Goal: Task Accomplishment & Management: Use online tool/utility

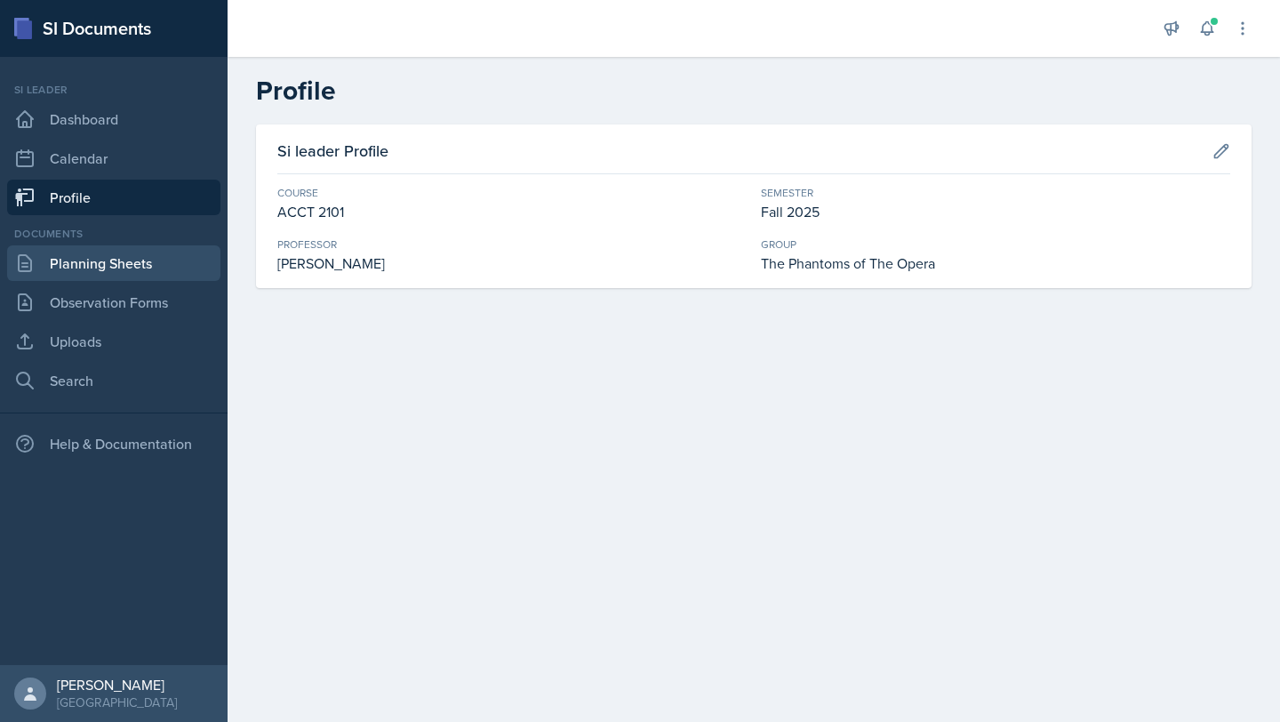
click at [170, 250] on link "Planning Sheets" at bounding box center [113, 263] width 213 height 36
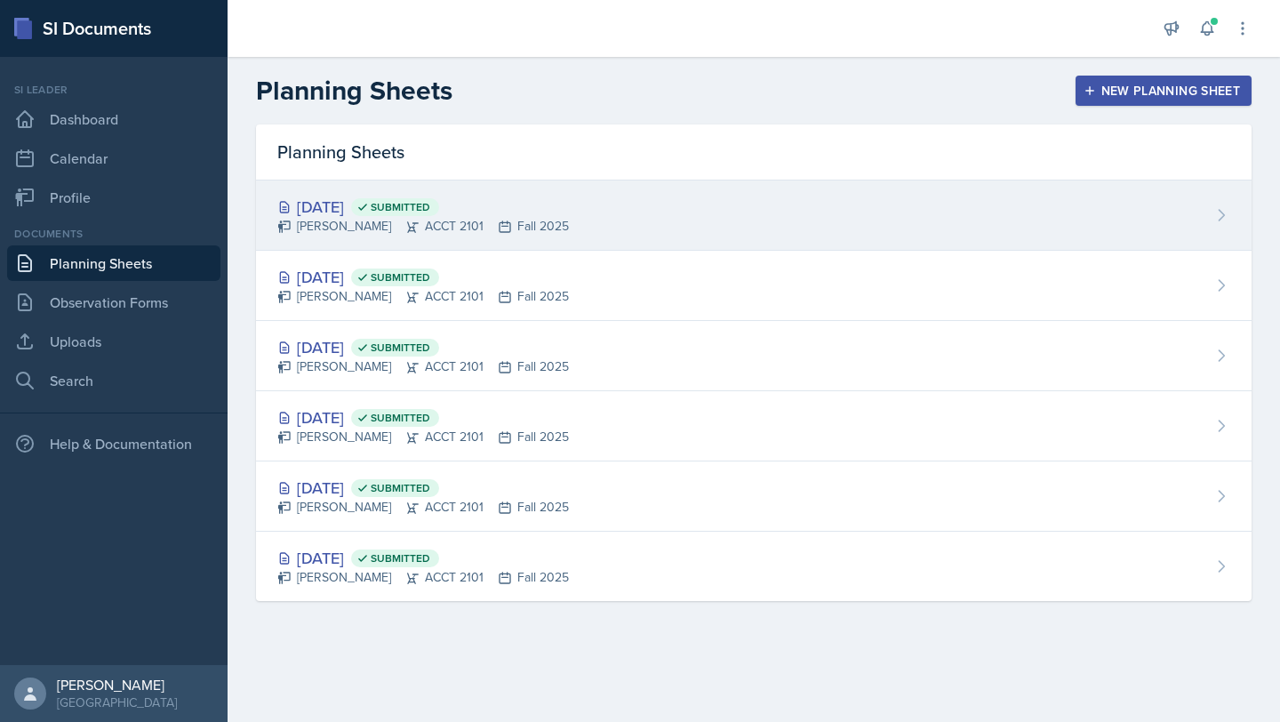
click at [376, 183] on div "[DATE] Submitted [PERSON_NAME] ACCT 2101 Fall 2025" at bounding box center [754, 215] width 996 height 70
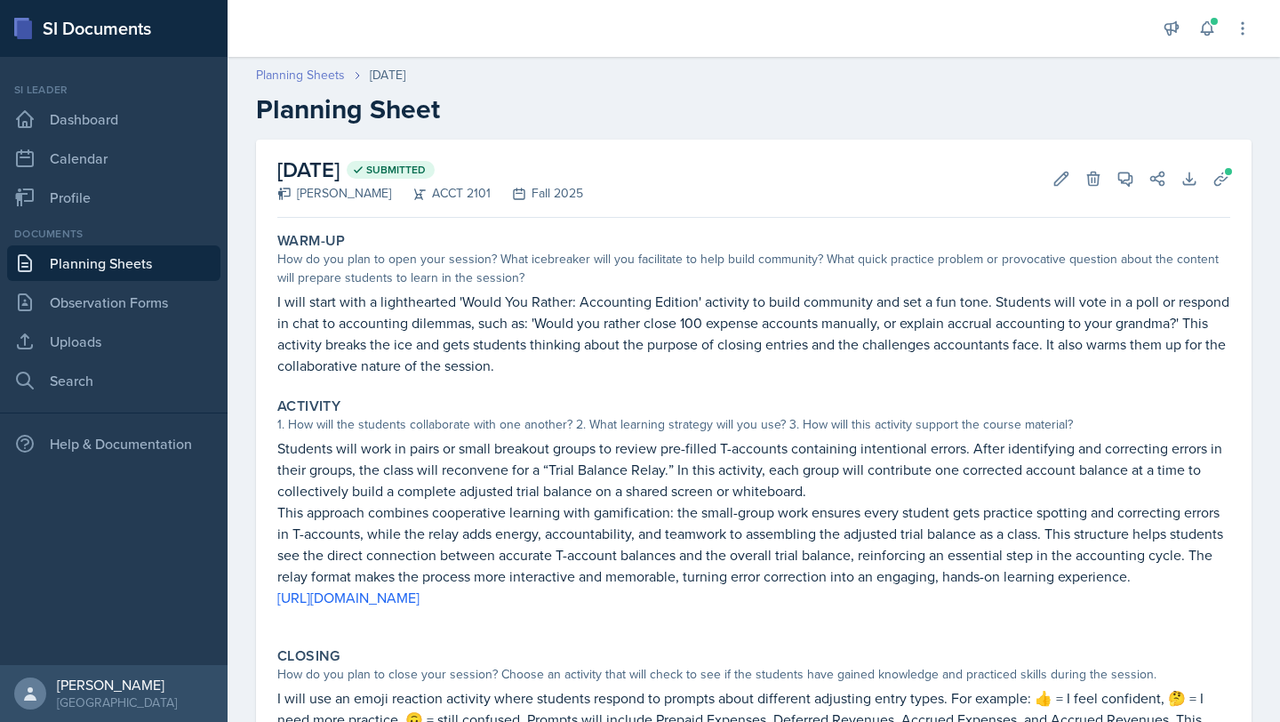
click at [310, 78] on link "Planning Sheets" at bounding box center [300, 75] width 89 height 19
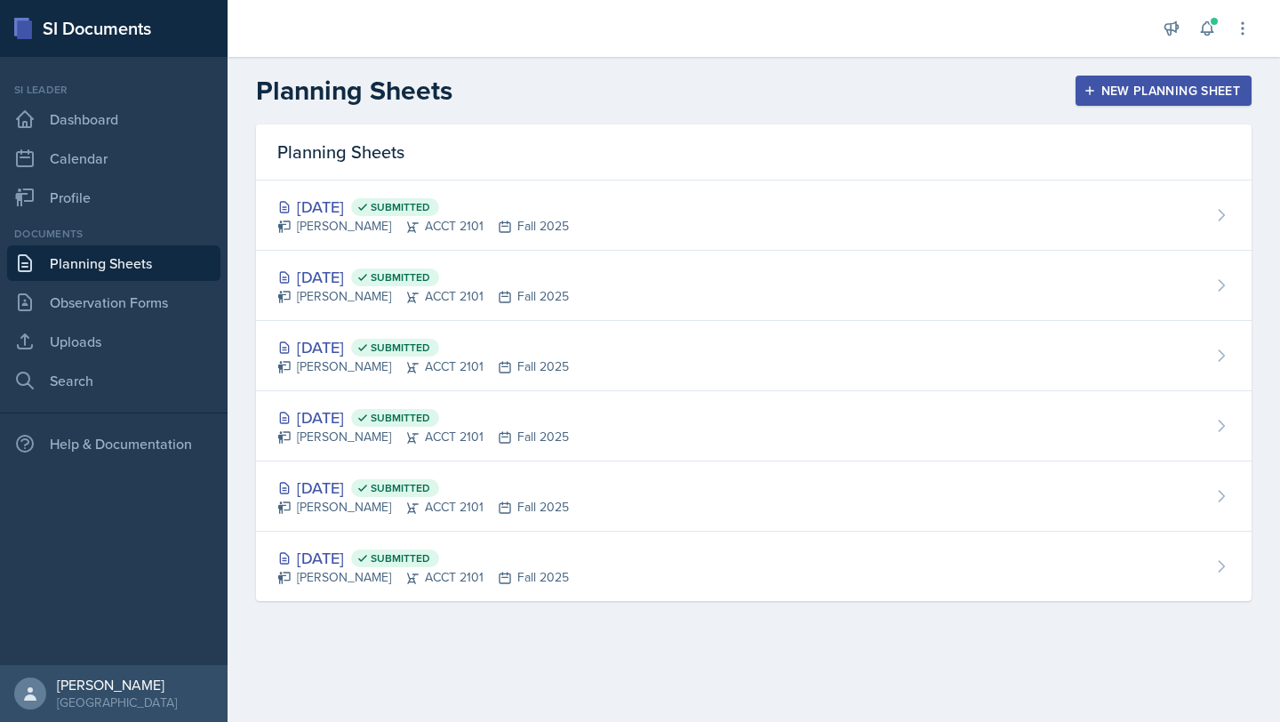
click at [1112, 80] on button "New Planning Sheet" at bounding box center [1164, 91] width 176 height 30
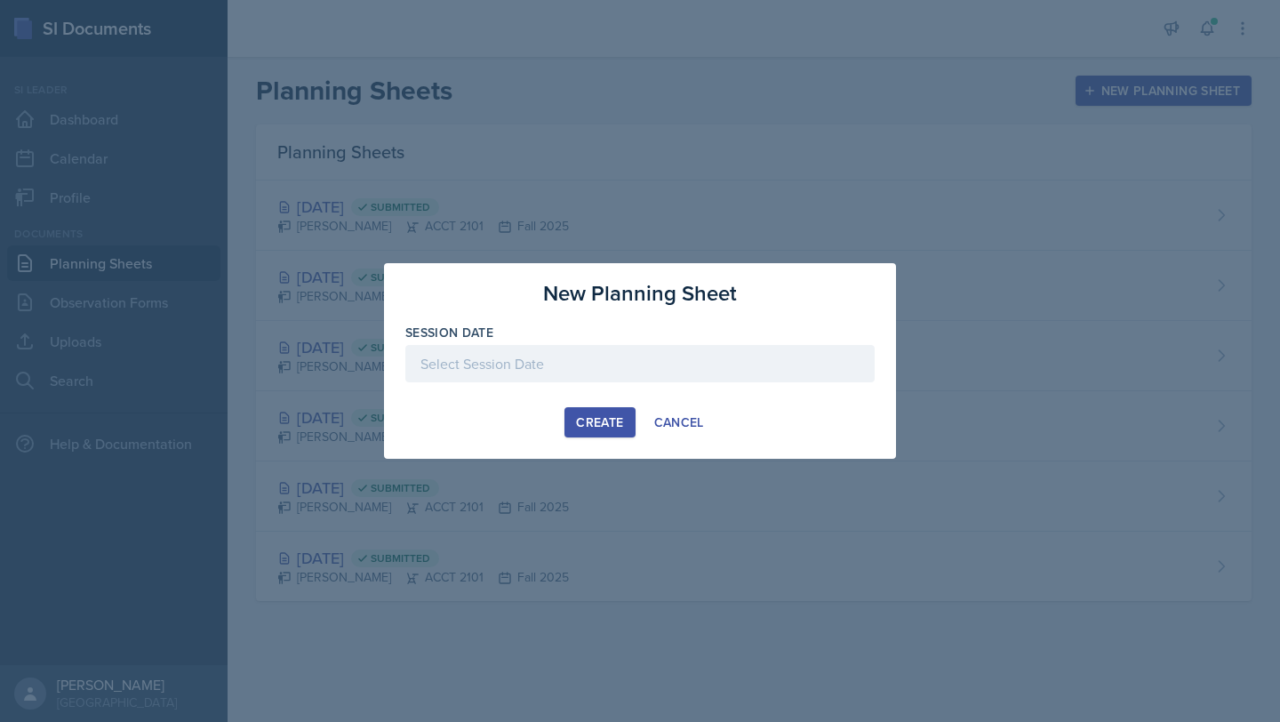
click at [538, 359] on div at bounding box center [639, 363] width 469 height 37
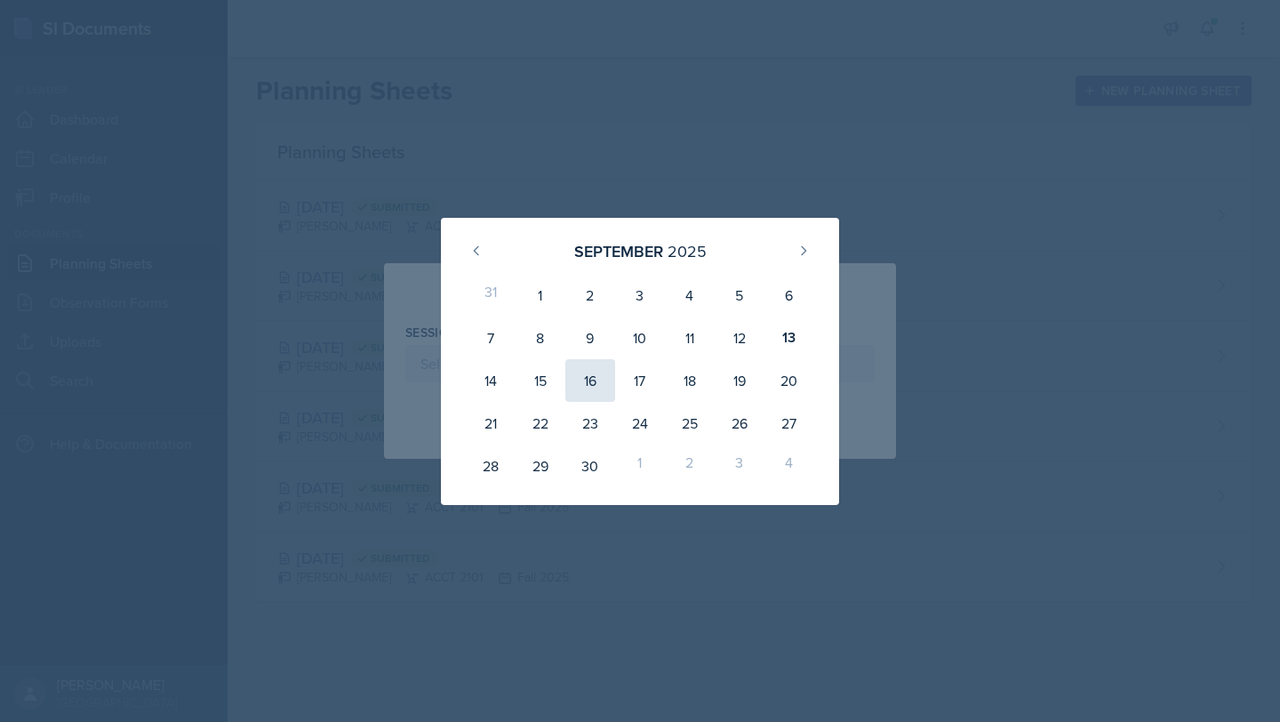
click at [590, 374] on div "16" at bounding box center [590, 380] width 50 height 43
type input "[DATE]"
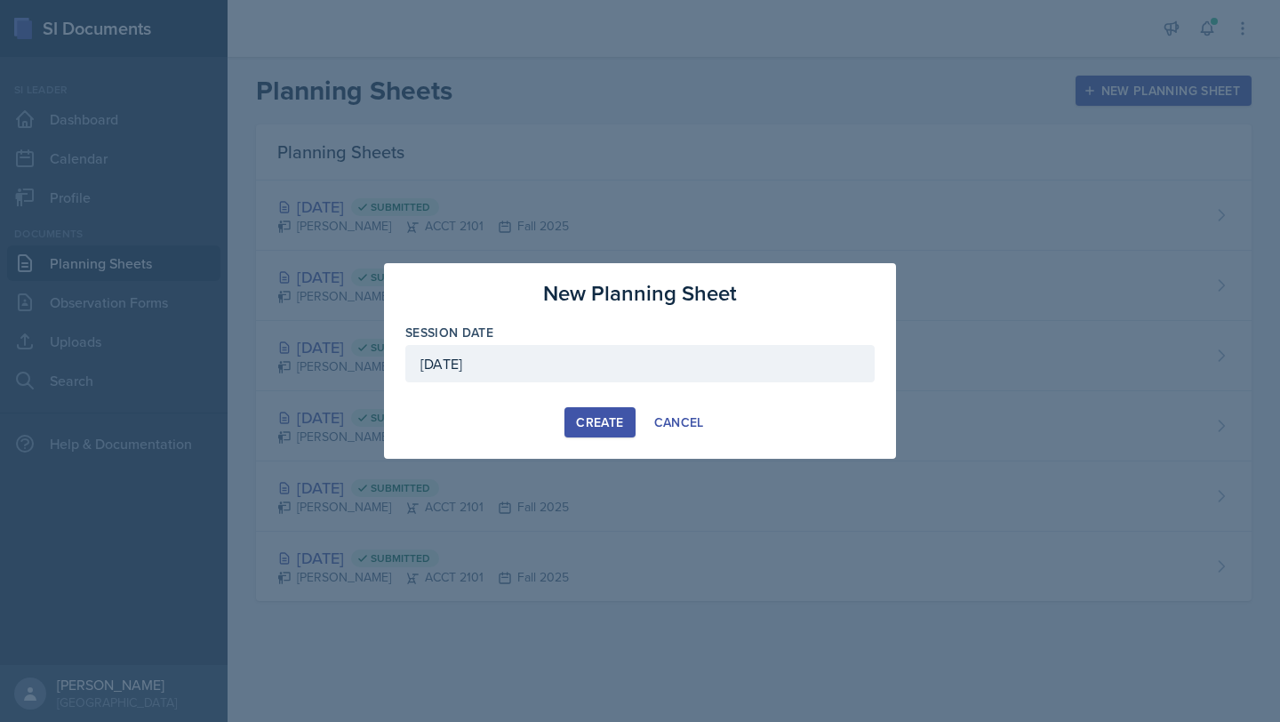
click at [591, 415] on div "Create" at bounding box center [599, 422] width 47 height 14
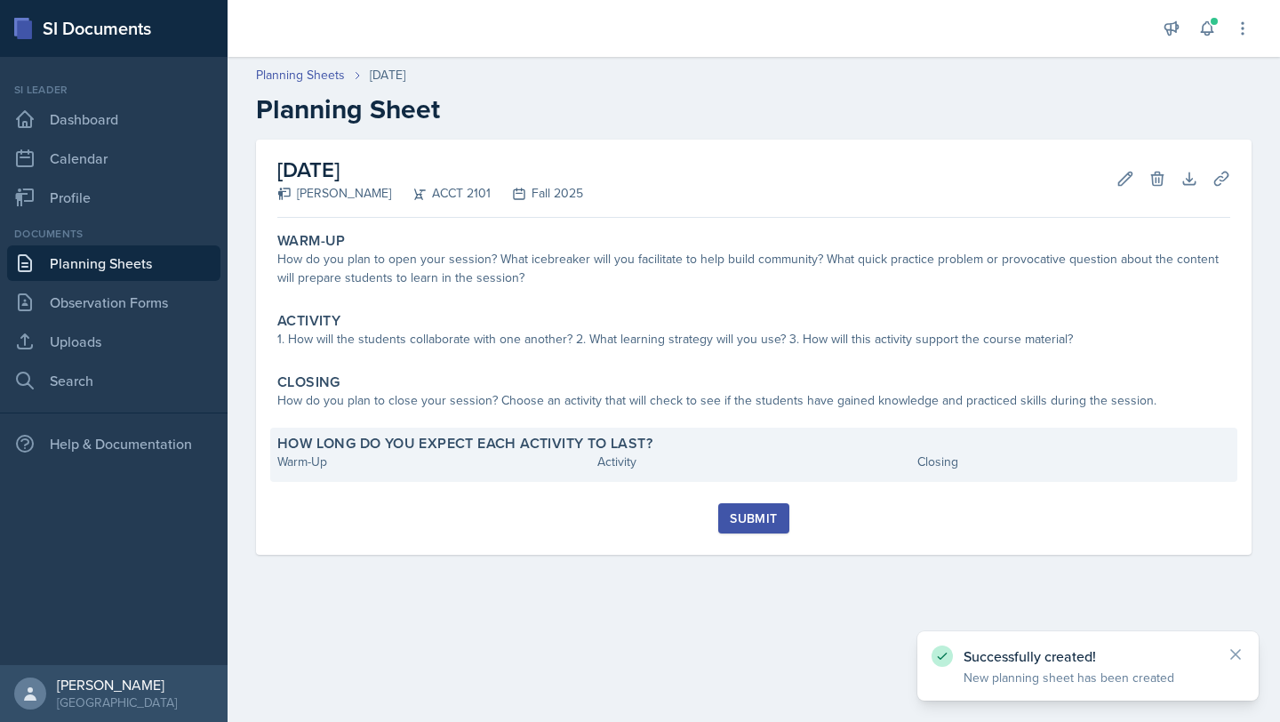
click at [371, 467] on div "Warm-Up" at bounding box center [433, 462] width 313 height 19
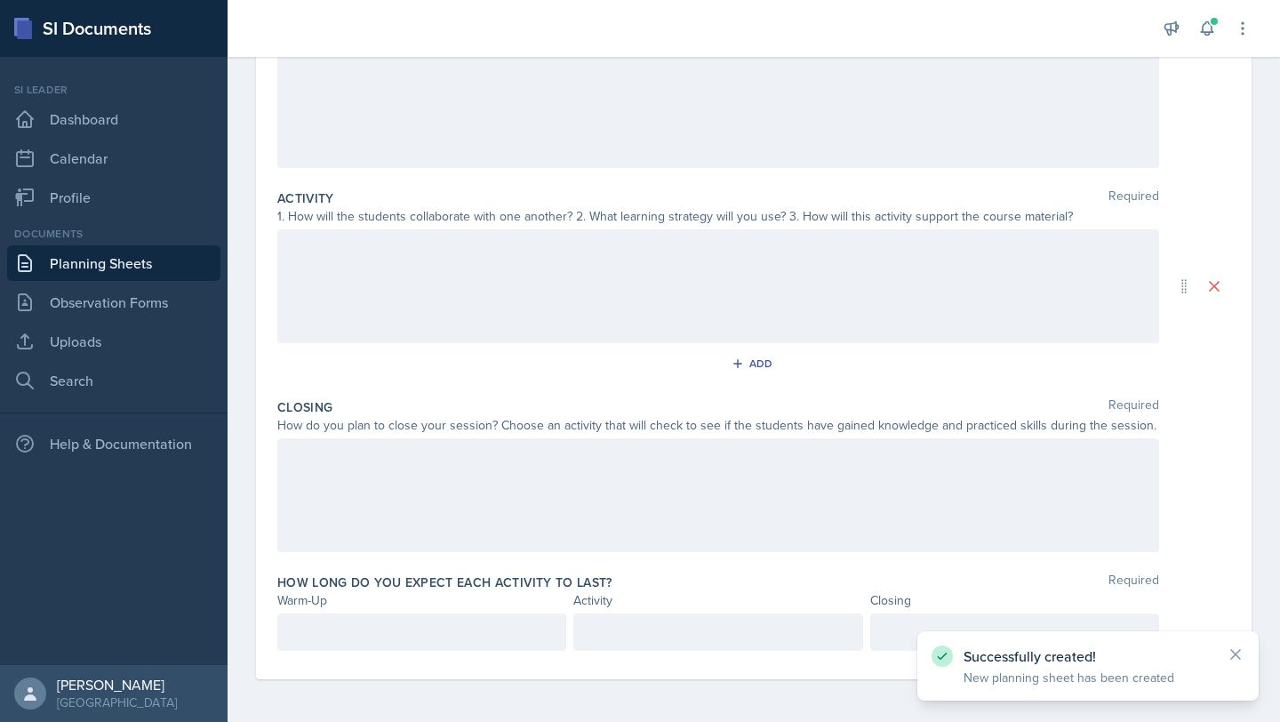
click at [372, 628] on p at bounding box center [422, 631] width 259 height 21
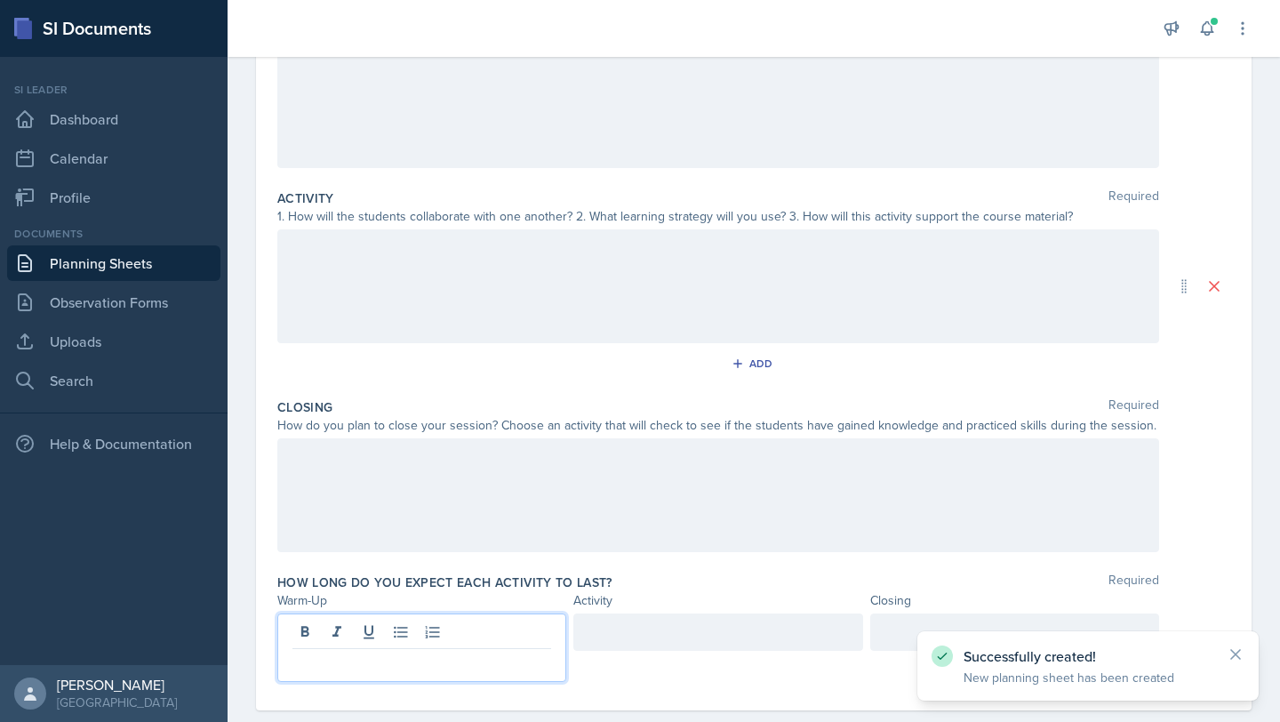
scroll to position [277, 0]
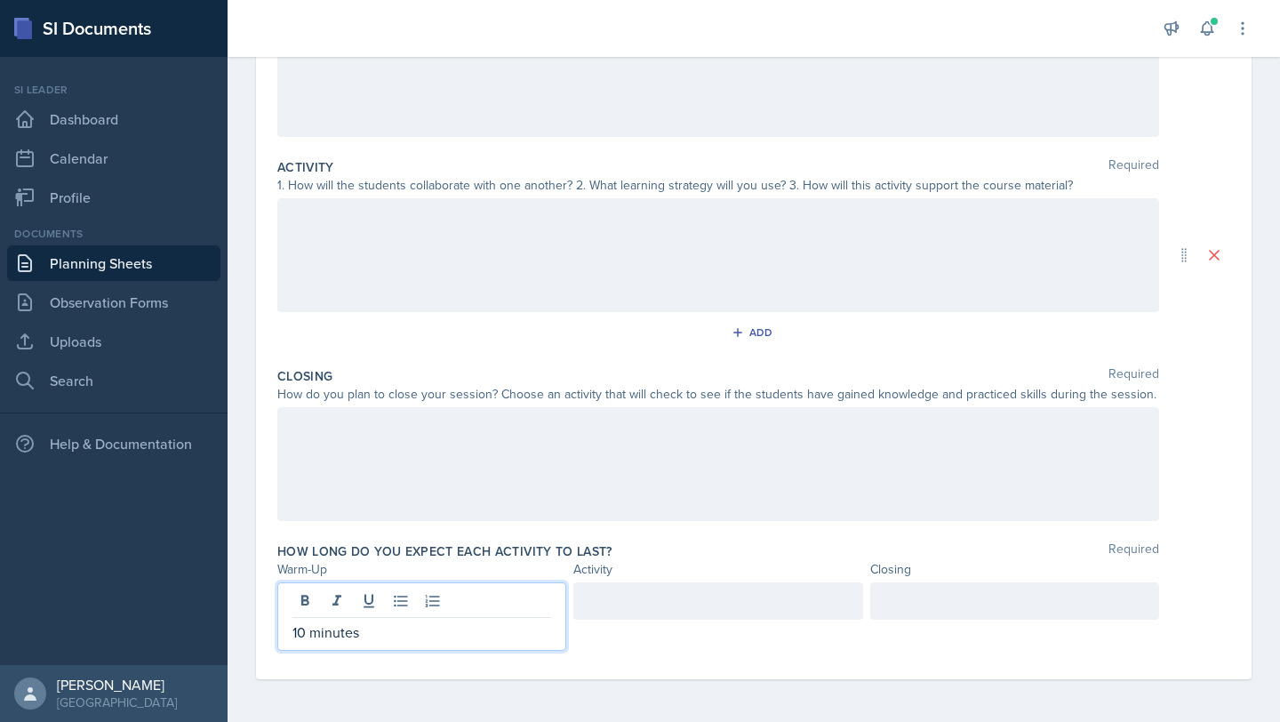
click at [624, 591] on div at bounding box center [717, 600] width 289 height 37
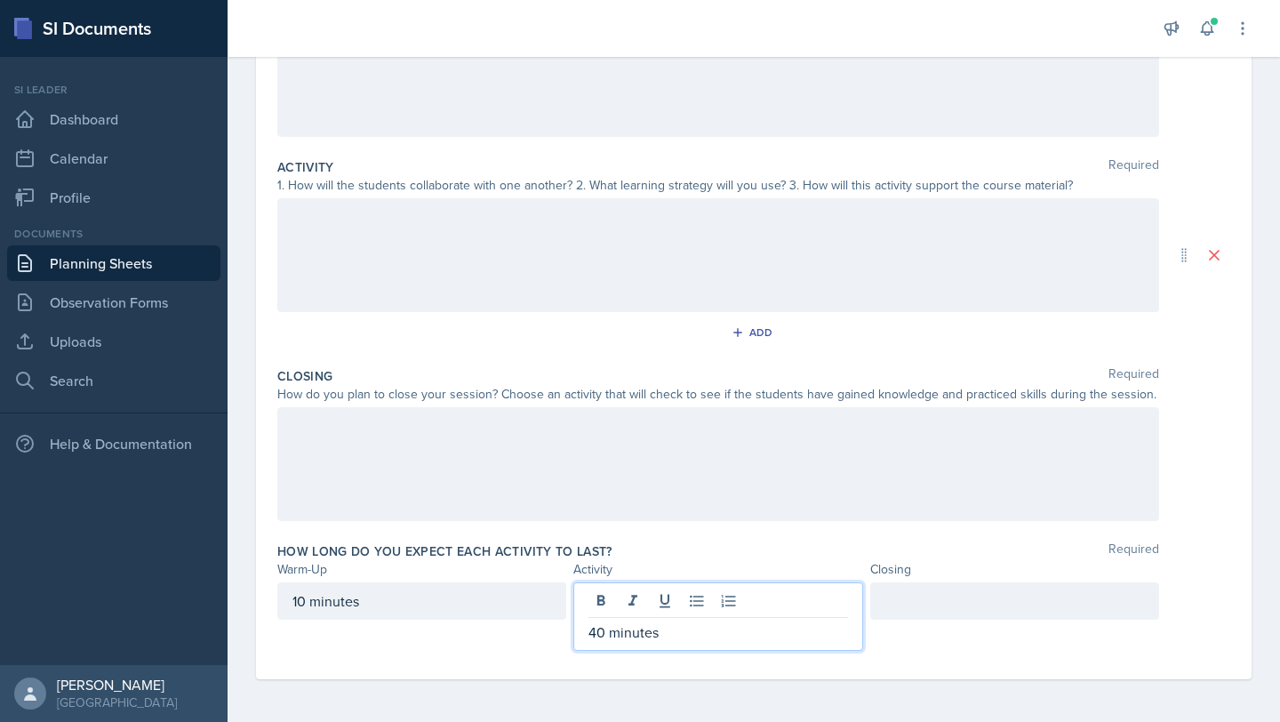
click at [1000, 590] on div at bounding box center [1014, 600] width 289 height 37
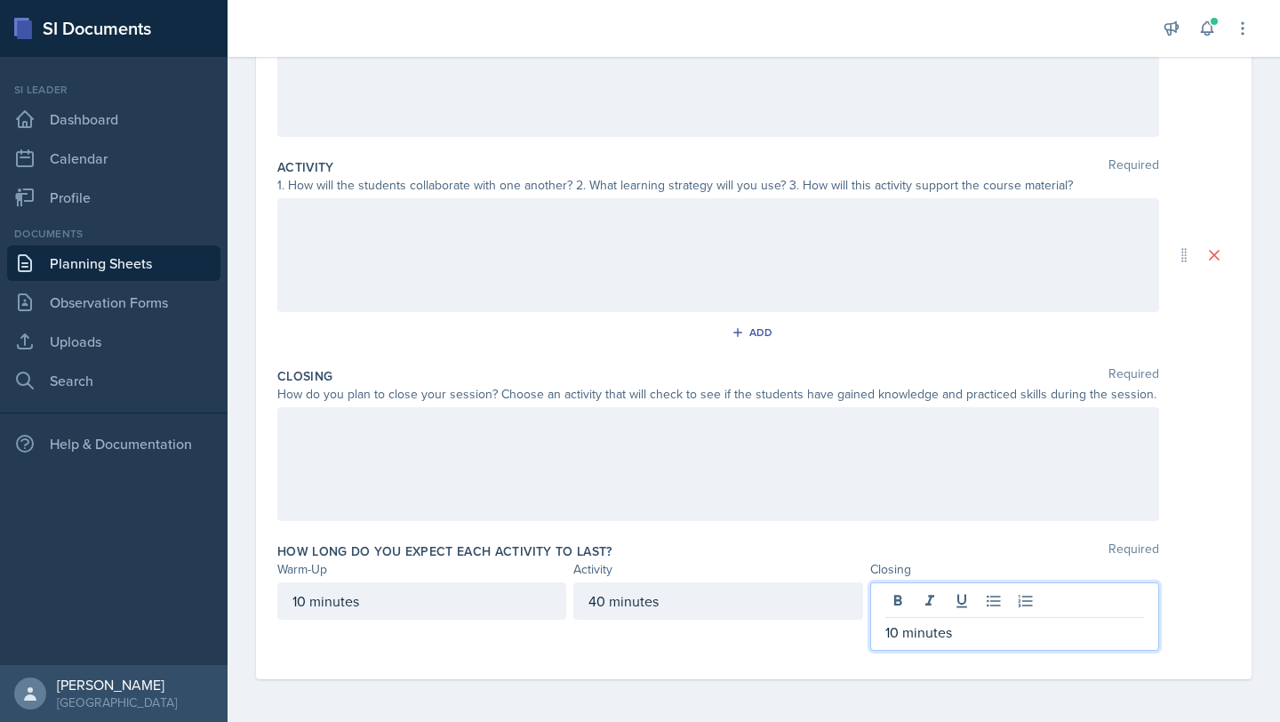
click at [867, 563] on div "Warm-Up Activity Closing" at bounding box center [753, 569] width 953 height 19
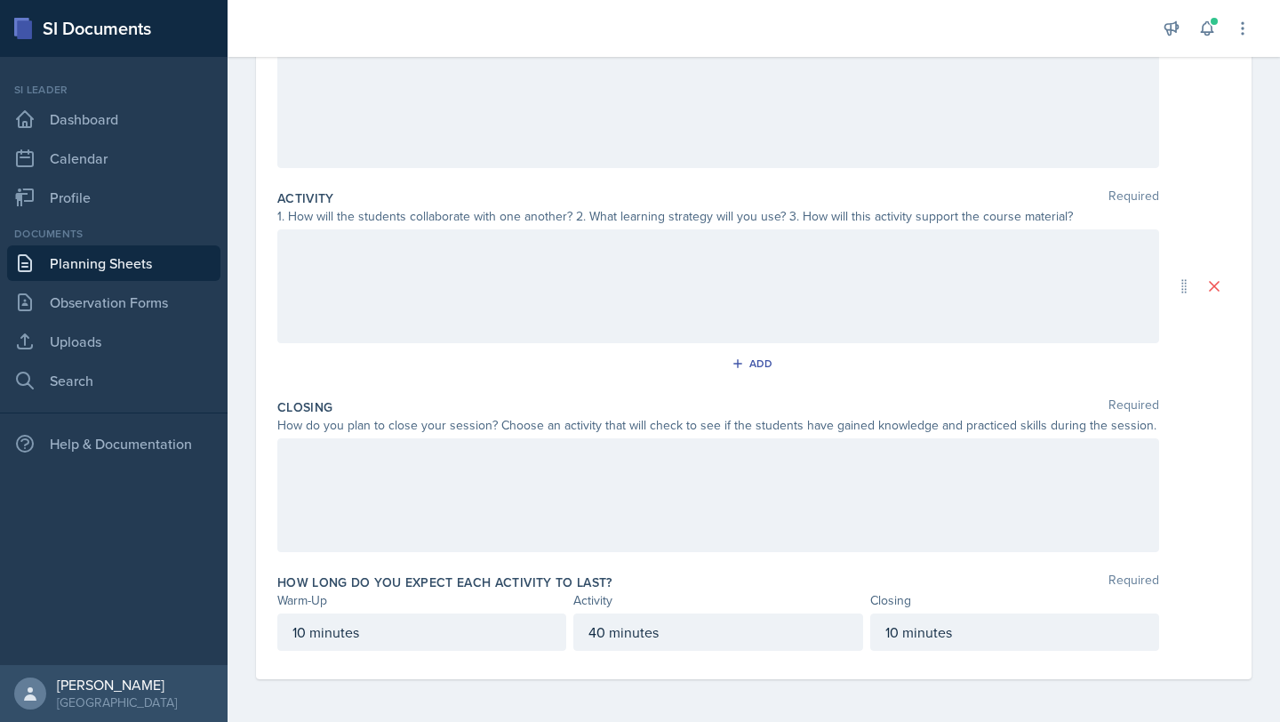
scroll to position [0, 0]
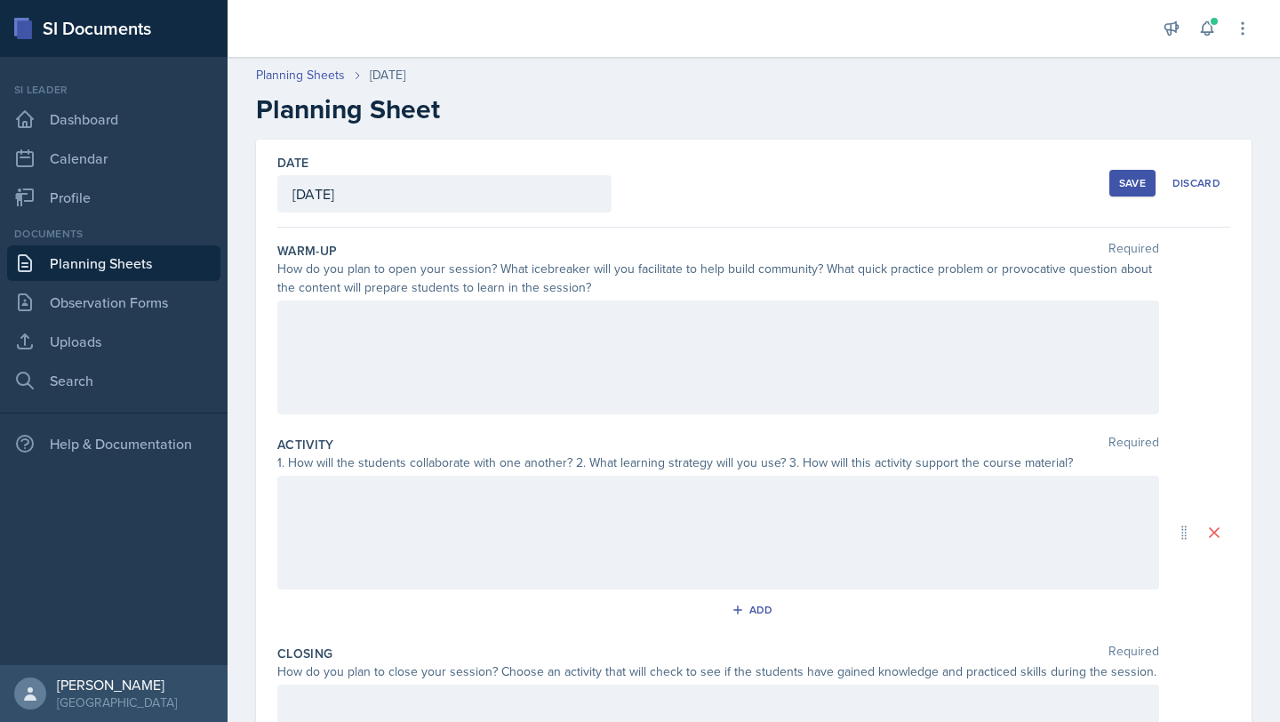
click at [499, 582] on div at bounding box center [718, 533] width 882 height 114
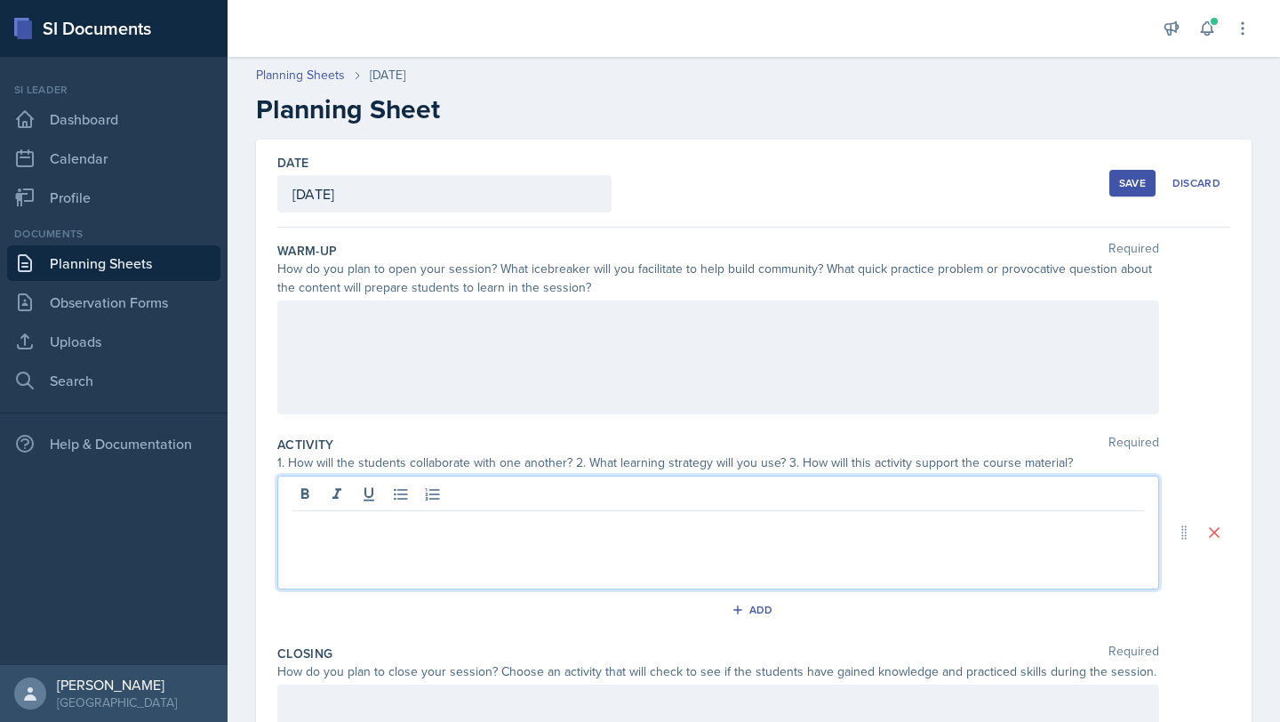
scroll to position [246, 0]
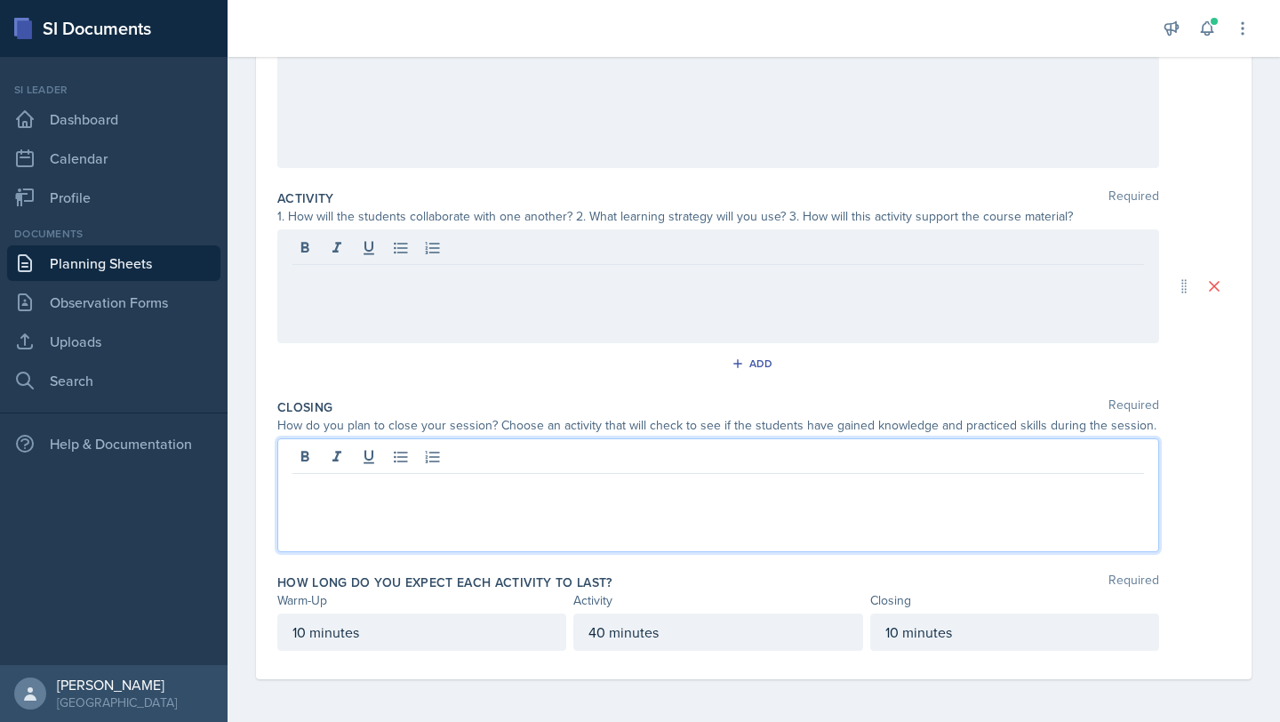
click at [324, 465] on div at bounding box center [718, 495] width 882 height 114
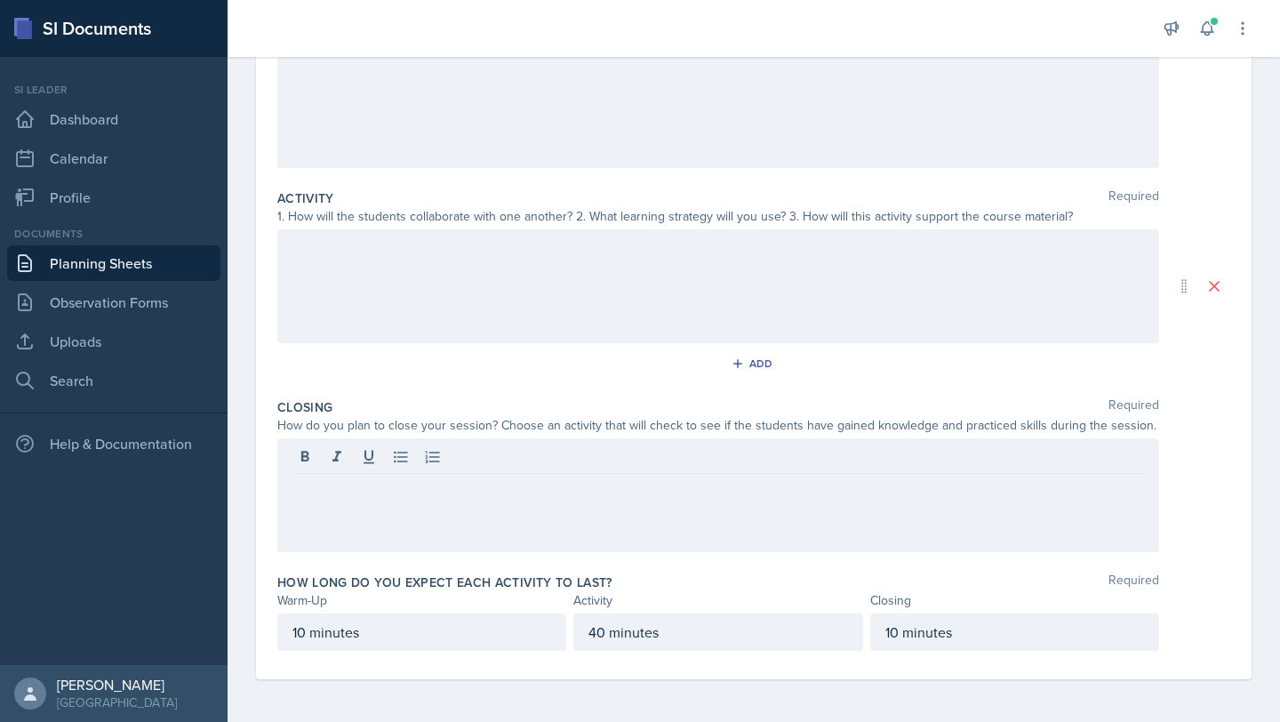
click at [380, 265] on div at bounding box center [718, 286] width 882 height 114
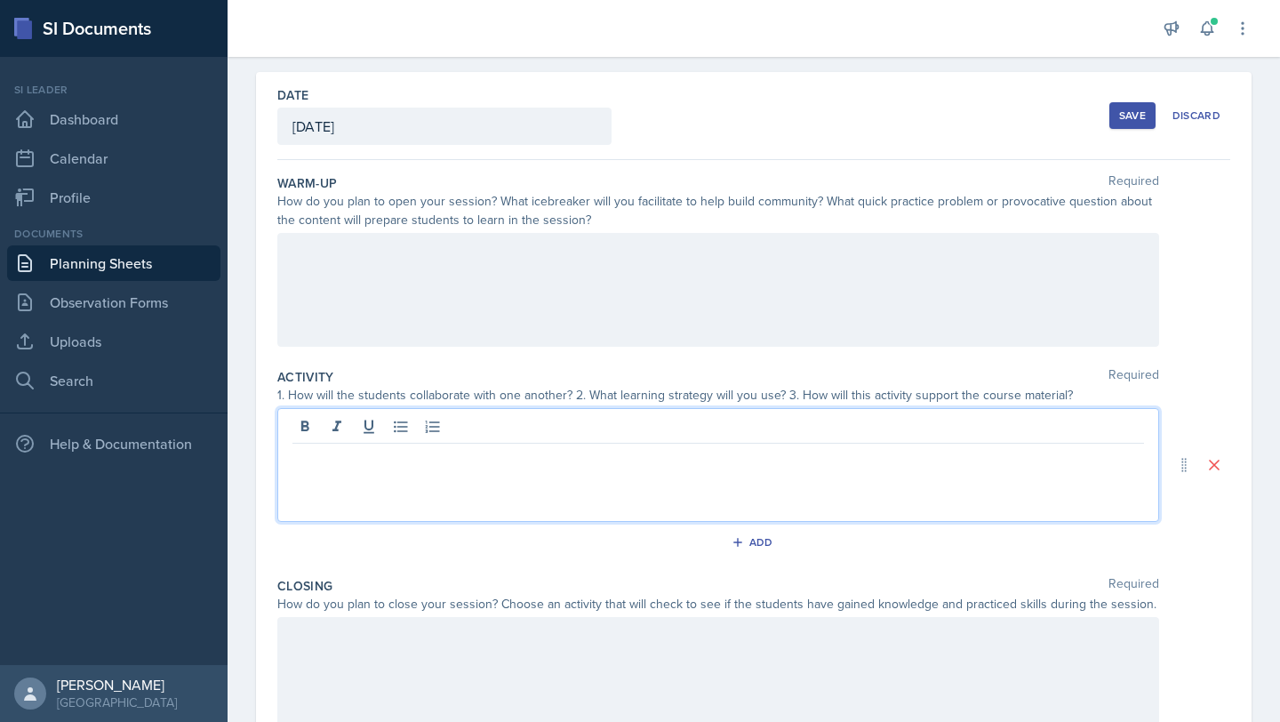
click at [374, 279] on div at bounding box center [718, 290] width 882 height 114
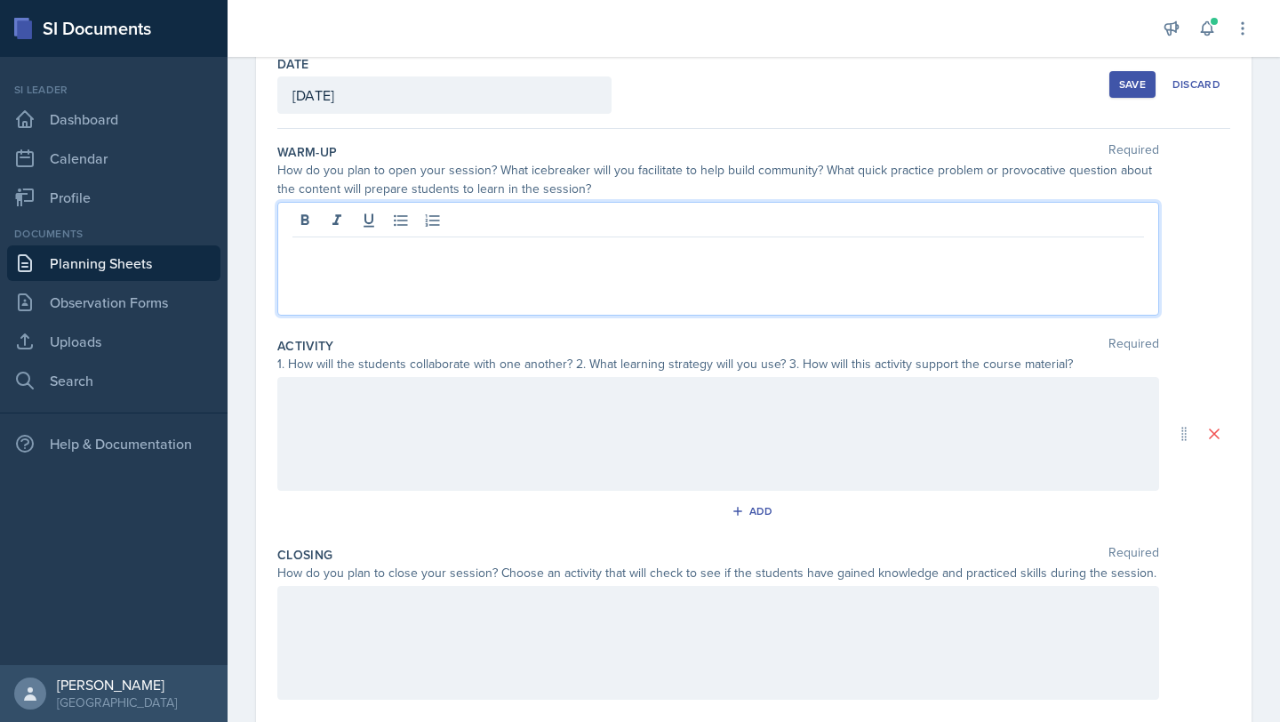
click at [333, 407] on div at bounding box center [718, 434] width 882 height 114
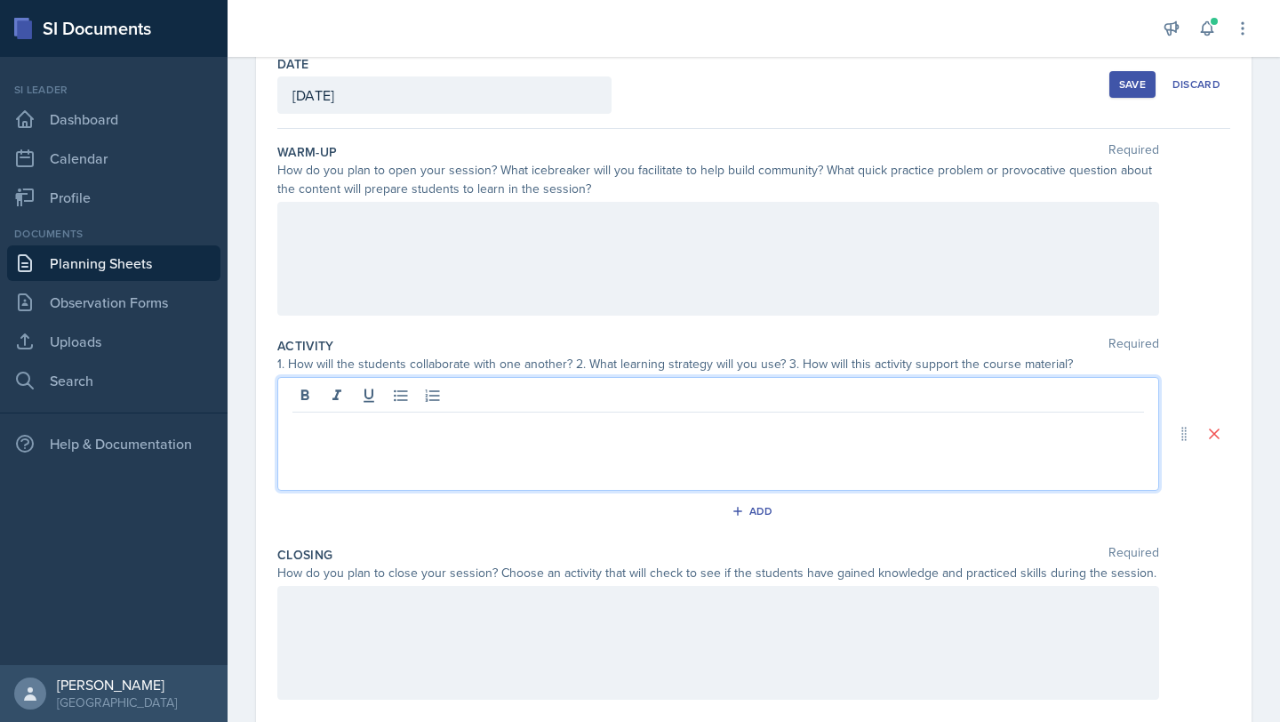
scroll to position [130, 0]
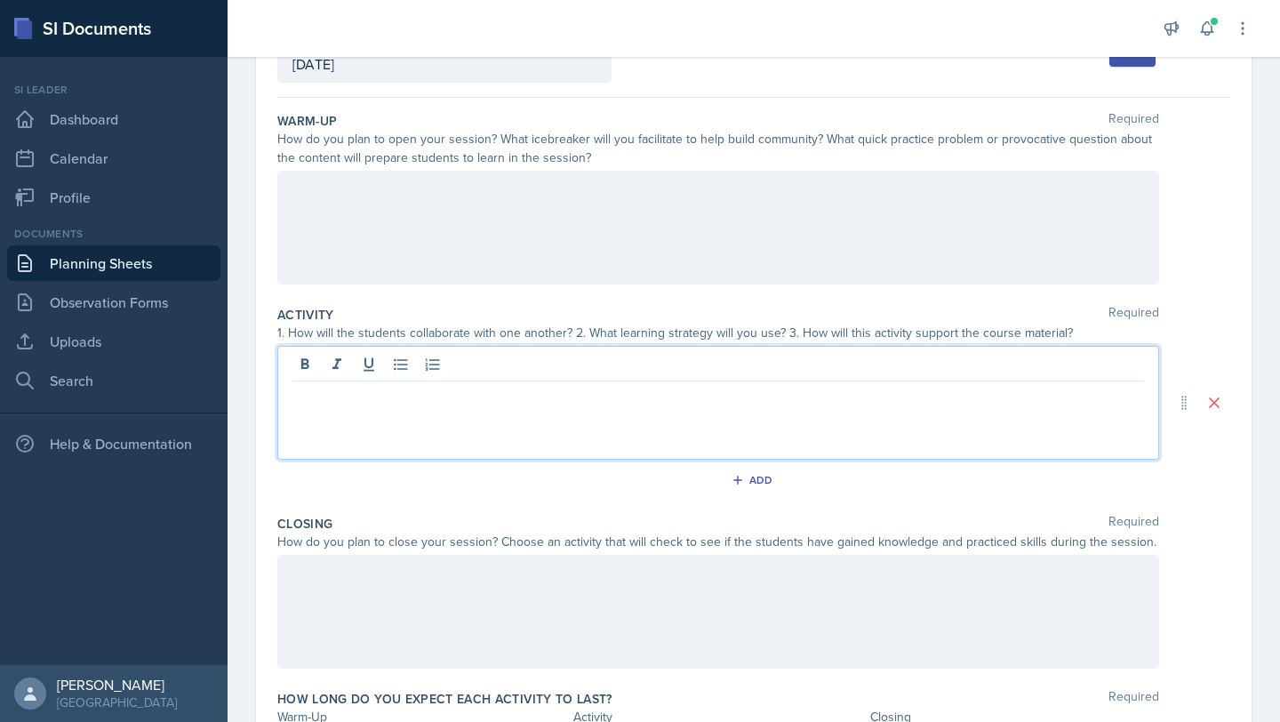
click at [386, 247] on div at bounding box center [718, 228] width 882 height 114
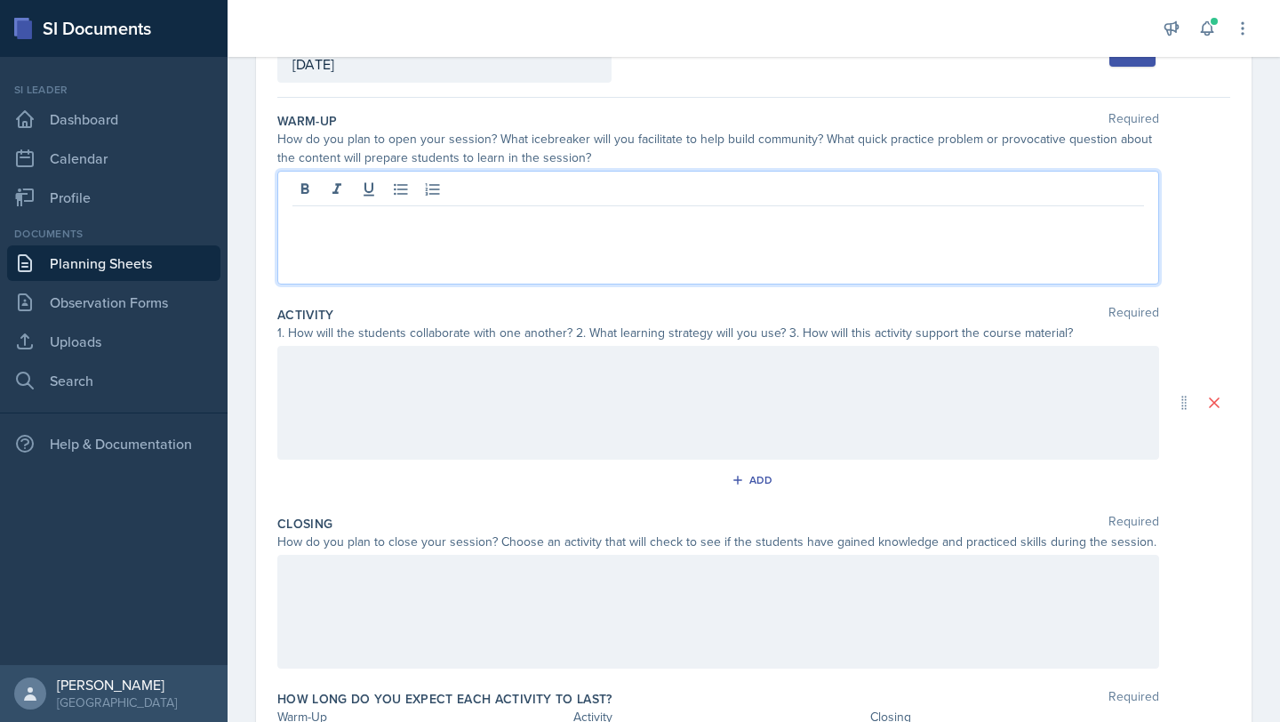
scroll to position [161, 0]
